Goal: Task Accomplishment & Management: Complete application form

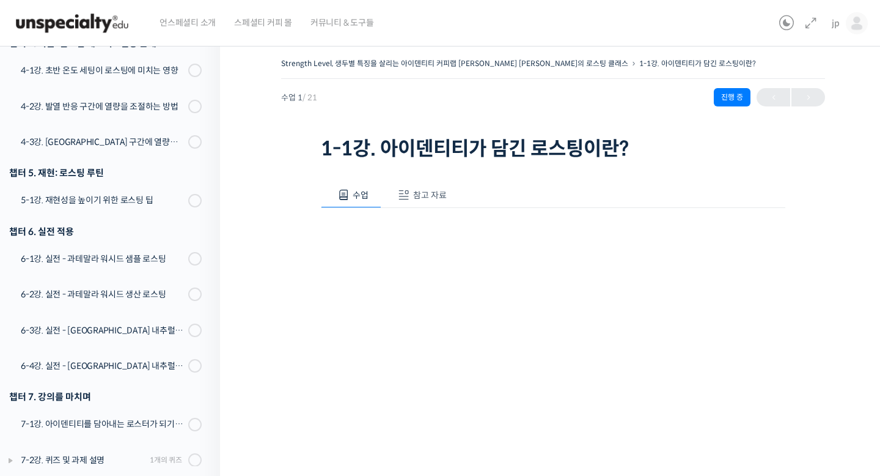
scroll to position [111, 0]
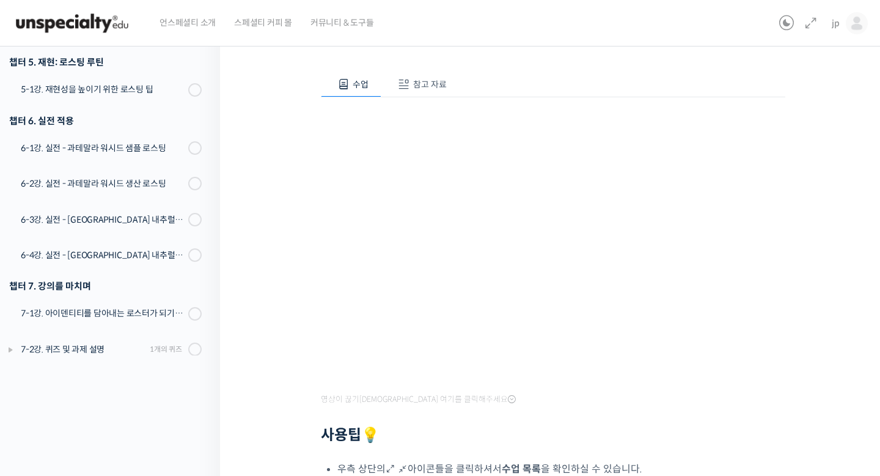
click at [424, 86] on span "참고 자료" at bounding box center [430, 84] width 34 height 11
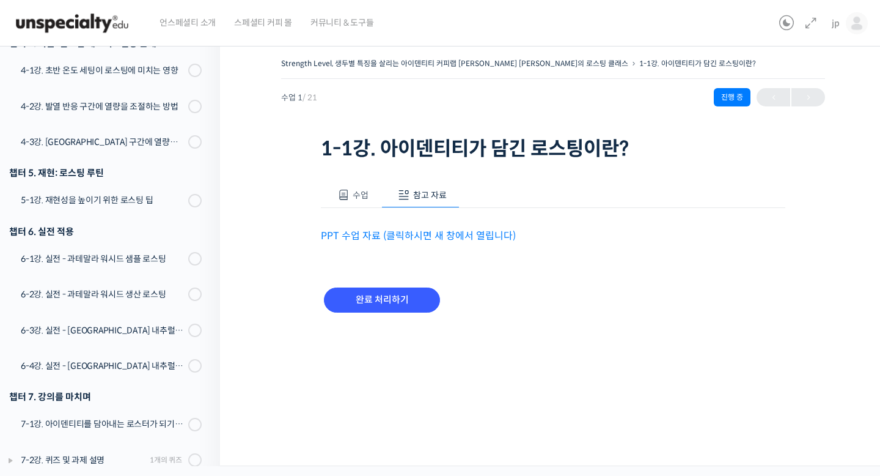
click at [353, 201] on button "수업" at bounding box center [351, 195] width 61 height 26
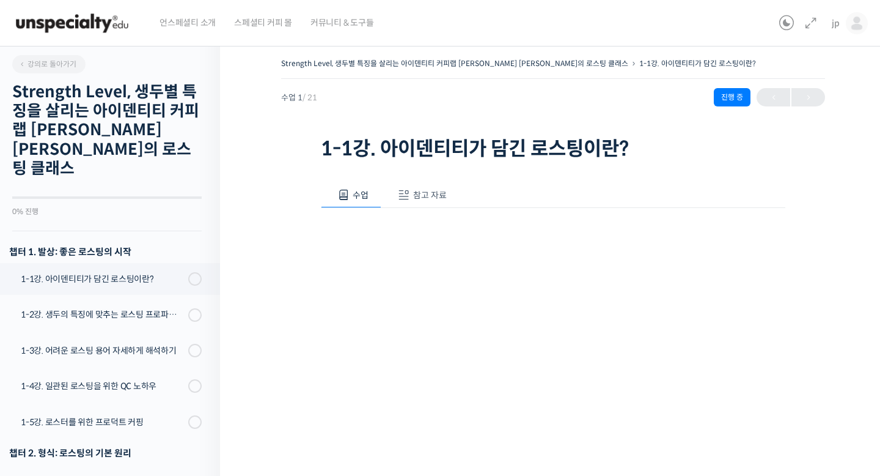
scroll to position [339, 0]
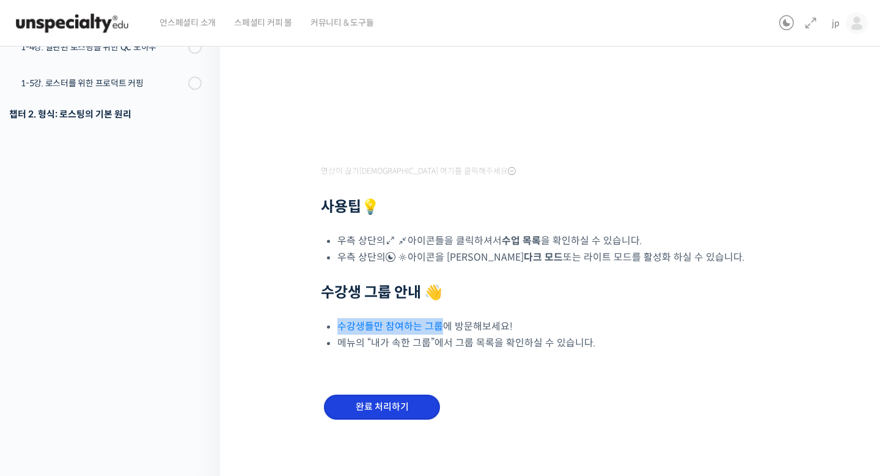
click at [407, 408] on input "완료 처리하기" at bounding box center [382, 406] width 116 height 25
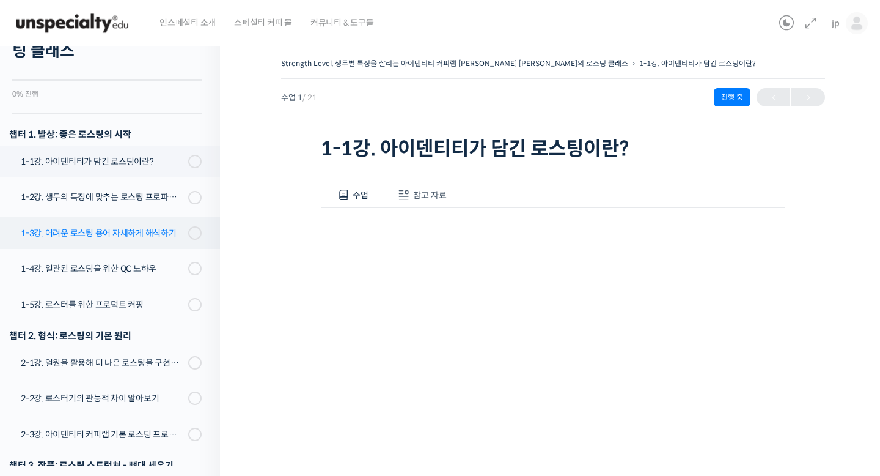
scroll to position [118, 0]
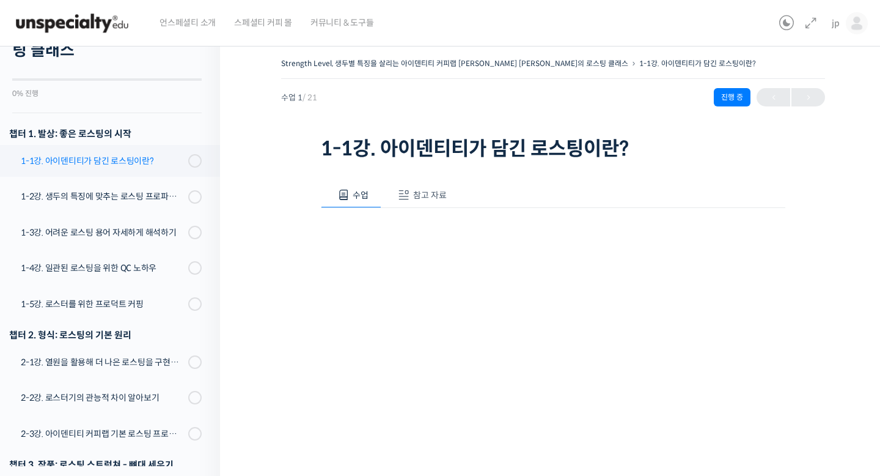
click at [139, 154] on div "1-1강. 아이덴티티가 담긴 로스팅이란?" at bounding box center [103, 160] width 164 height 13
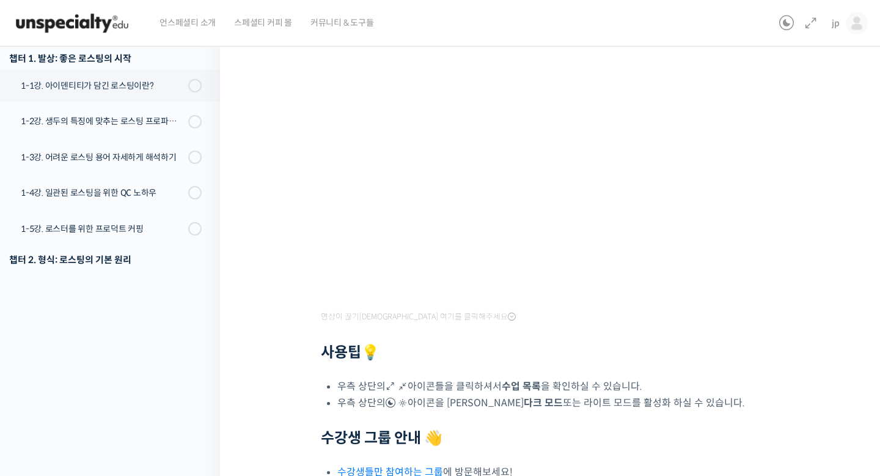
scroll to position [339, 0]
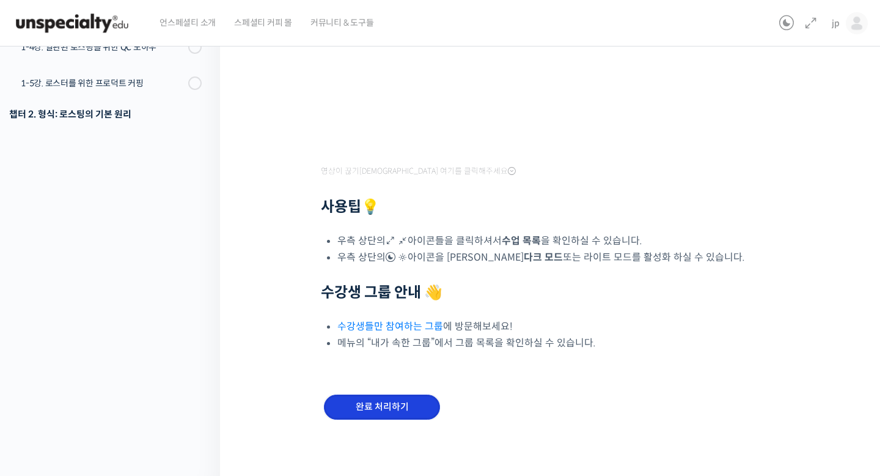
click at [415, 407] on input "완료 처리하기" at bounding box center [382, 406] width 116 height 25
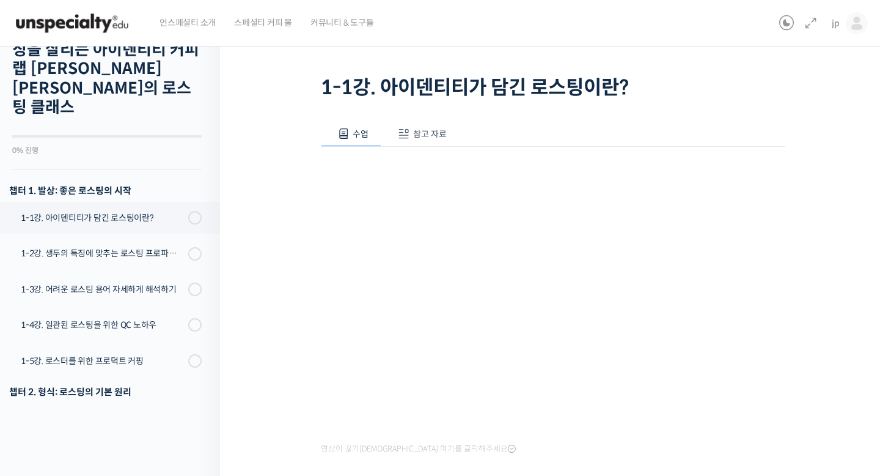
scroll to position [0, 0]
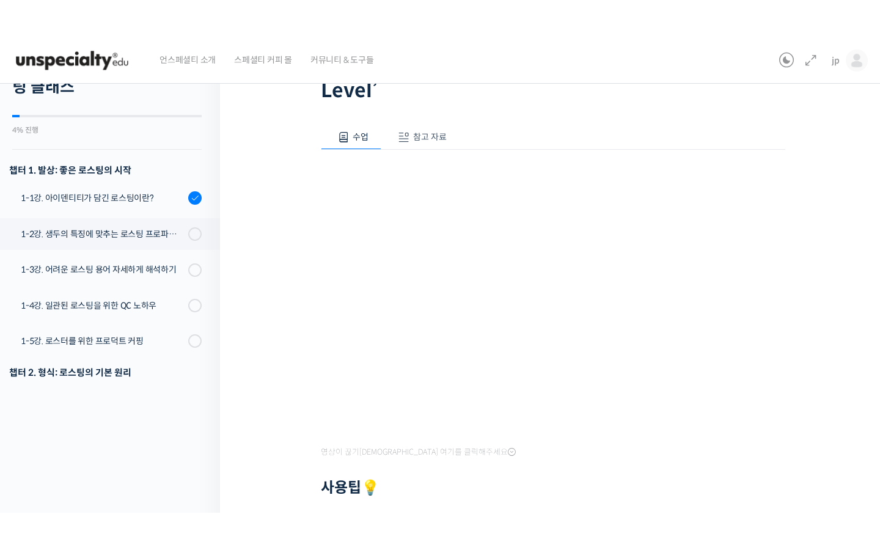
scroll to position [118, 0]
